Goal: Find specific page/section: Find specific page/section

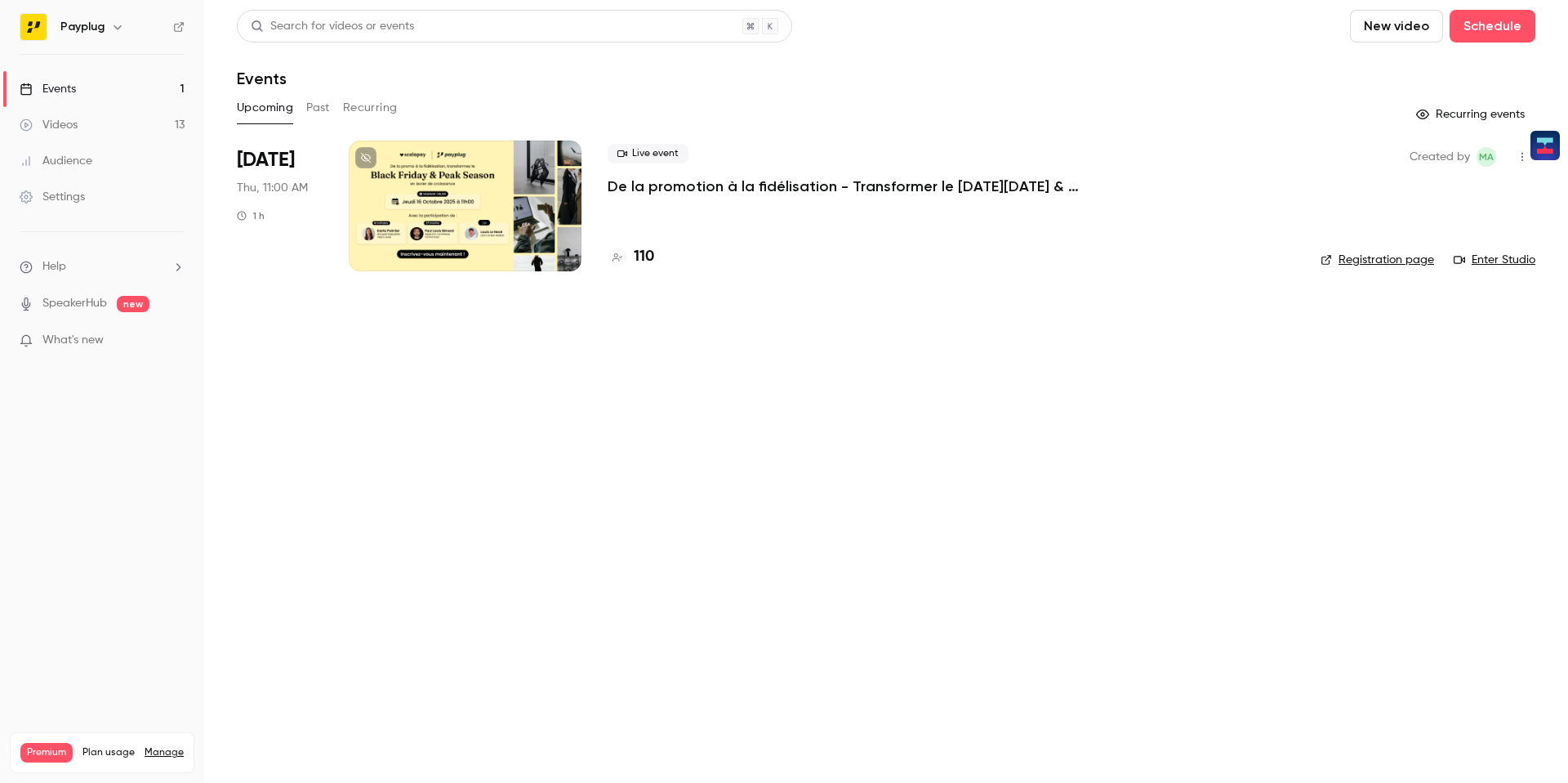
click at [480, 233] on div at bounding box center [465, 206] width 233 height 131
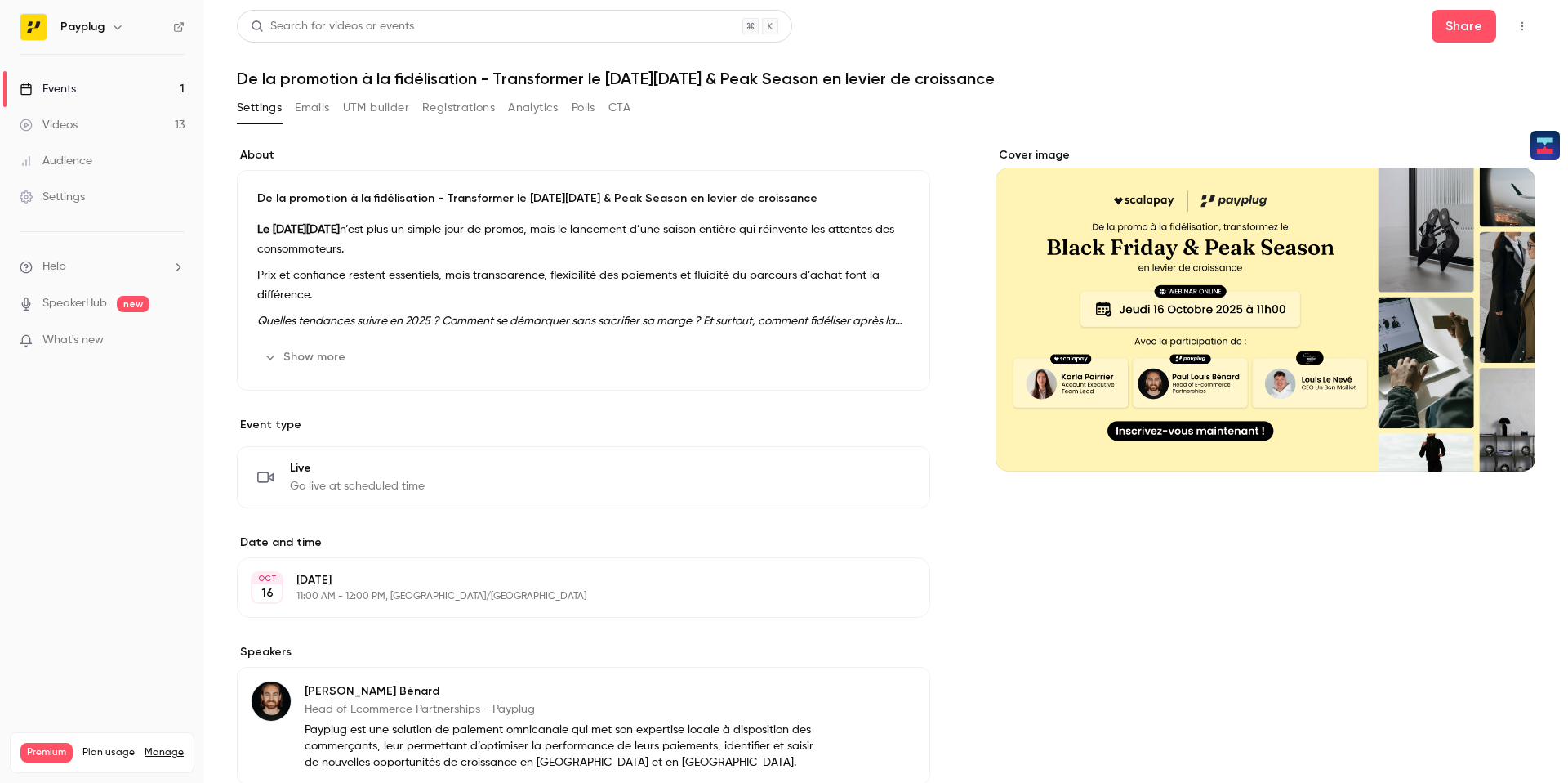
click at [379, 105] on button "UTM builder" at bounding box center [376, 107] width 66 height 27
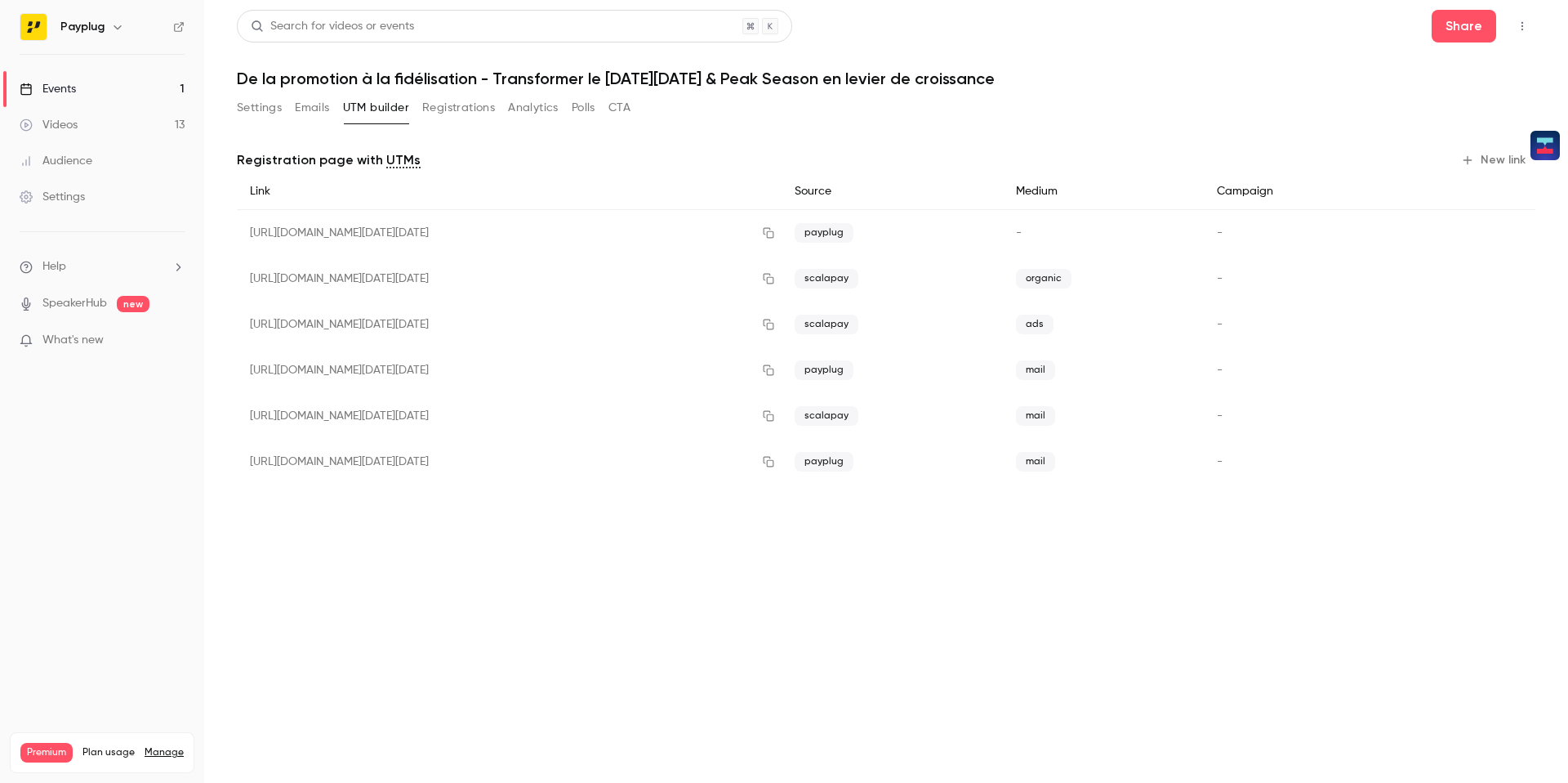
click at [432, 108] on button "Registrations" at bounding box center [458, 107] width 73 height 27
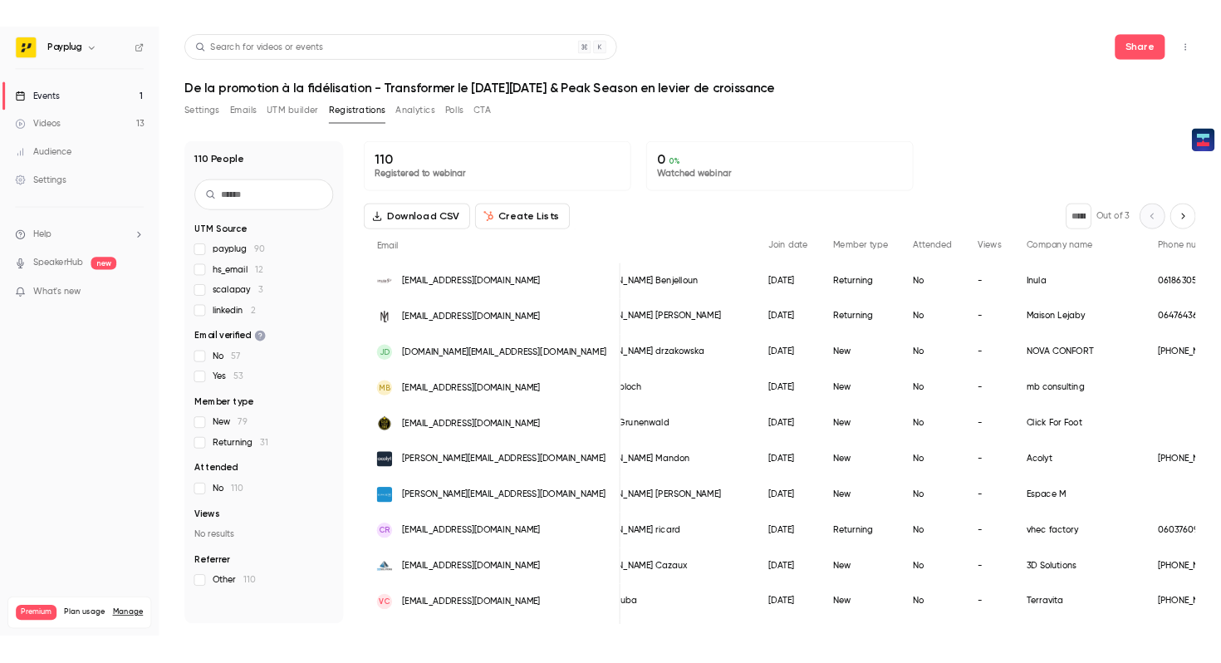
scroll to position [0, 59]
